Goal: Transaction & Acquisition: Purchase product/service

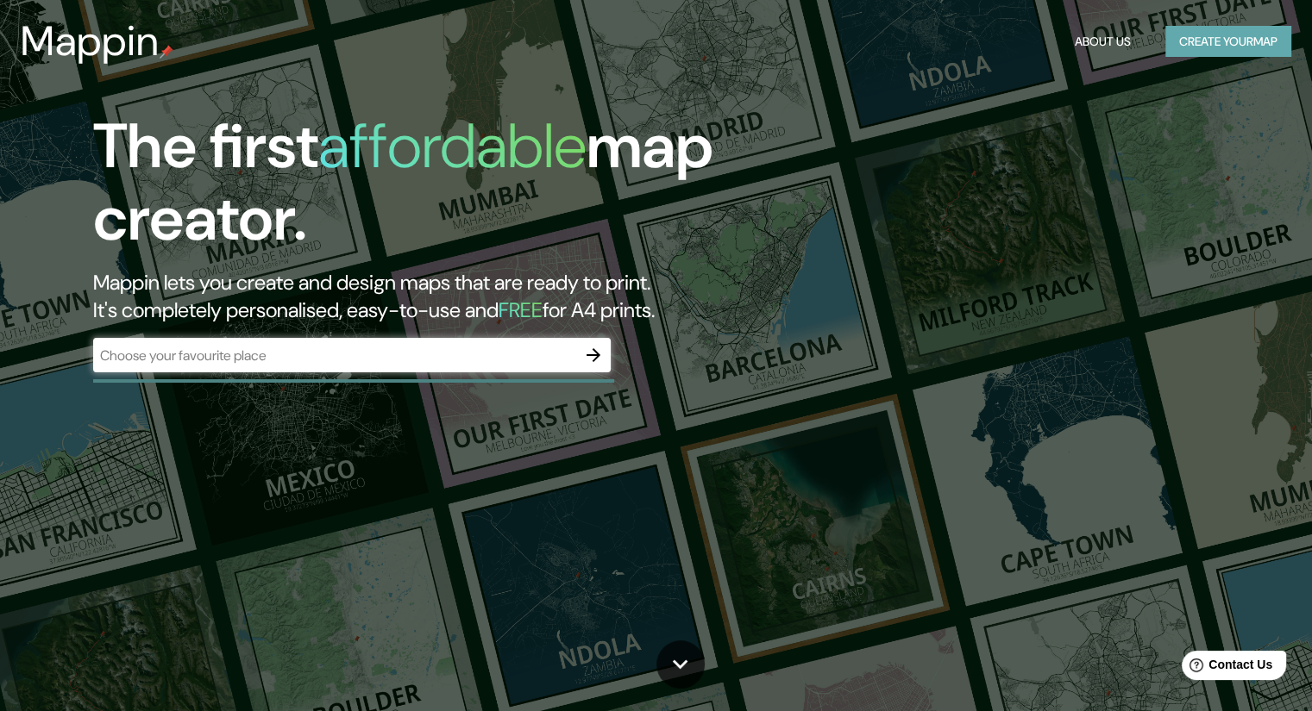
click at [1212, 40] on button "Create your map" at bounding box center [1228, 42] width 126 height 32
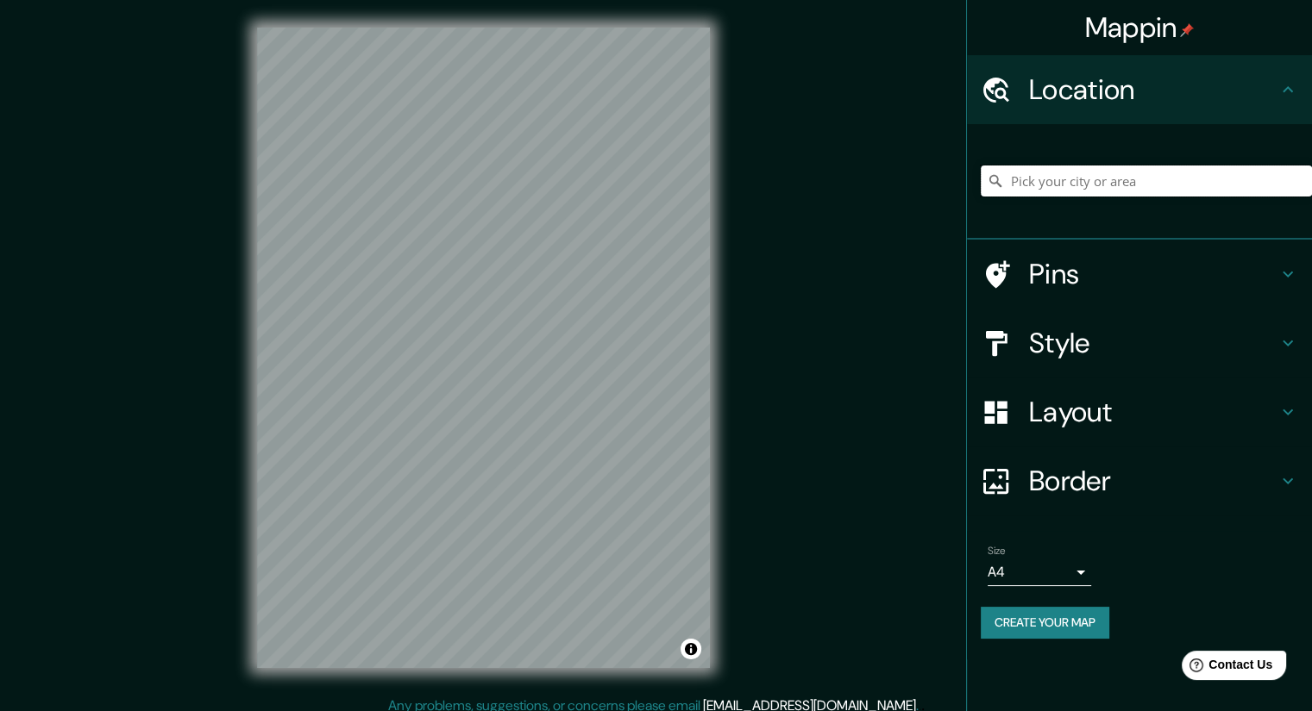
click at [1094, 178] on input "Pick your city or area" at bounding box center [1145, 181] width 331 height 31
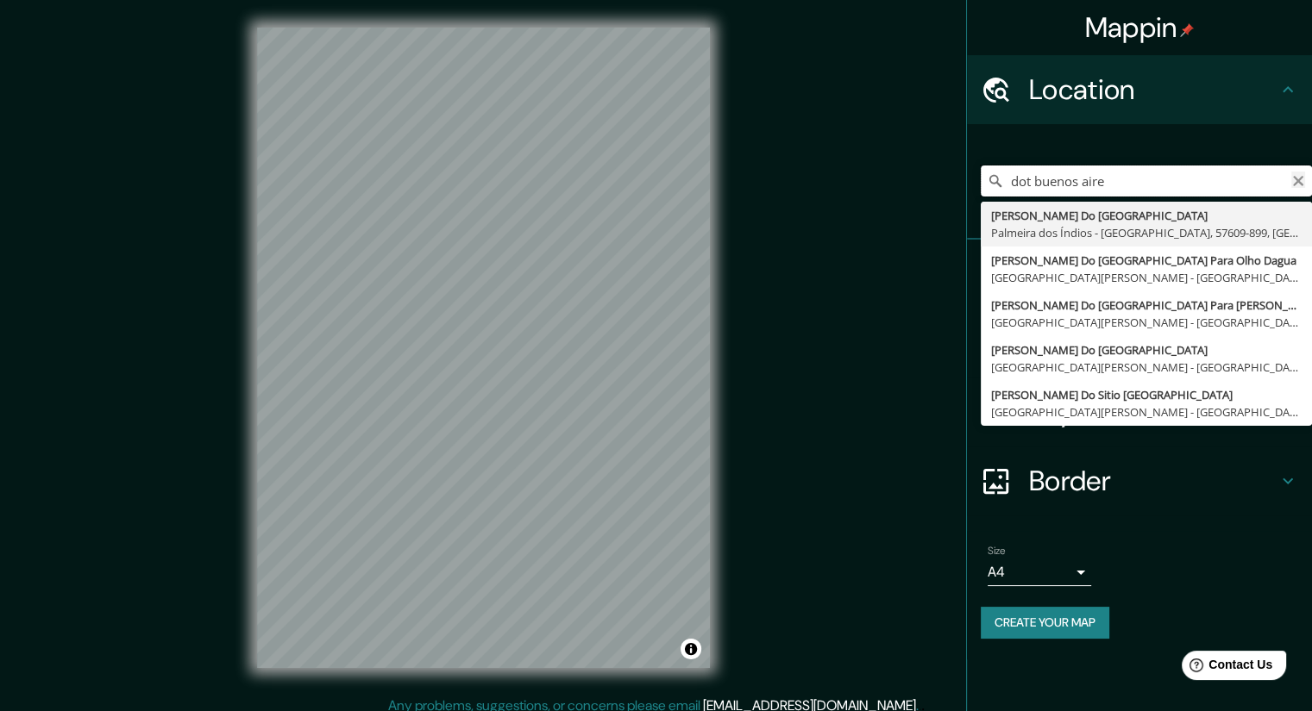
type input "dot buenos aire"
click at [1297, 180] on icon "Clear" at bounding box center [1298, 181] width 10 height 10
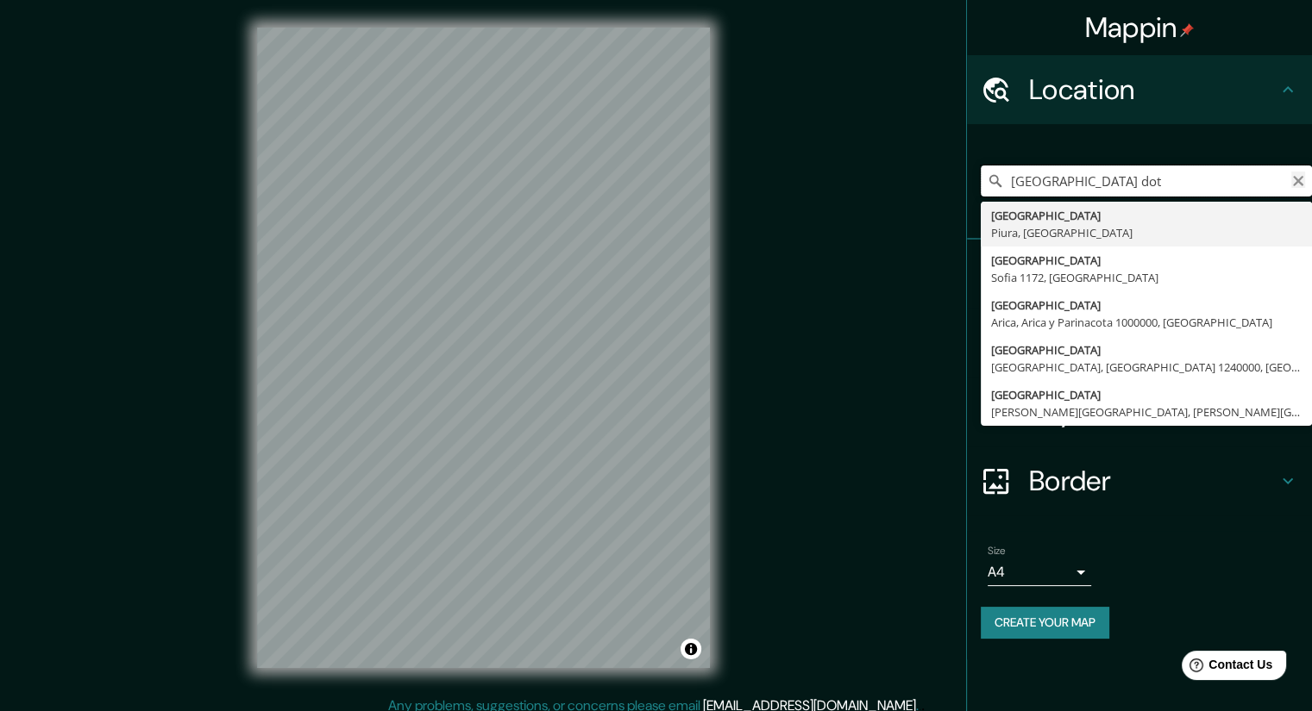
type input "[GEOGRAPHIC_DATA] dot"
click at [1297, 180] on icon "Clear" at bounding box center [1298, 181] width 10 height 10
